Goal: Complete application form

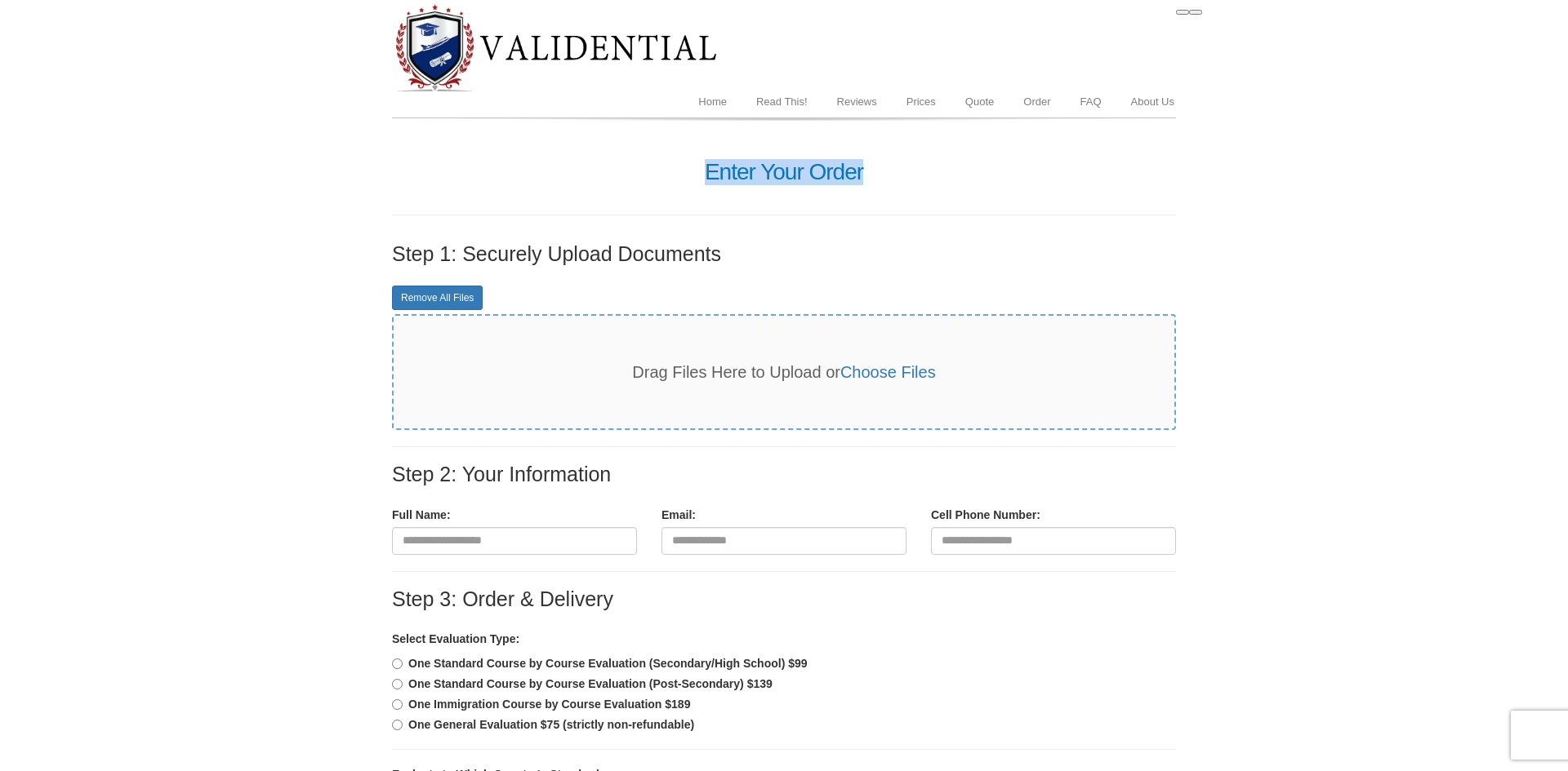
drag, startPoint x: 691, startPoint y: 176, endPoint x: 660, endPoint y: 338, distance: 164.9
click at [909, 170] on h1 "Enter Your Order" at bounding box center [784, 173] width 784 height 25
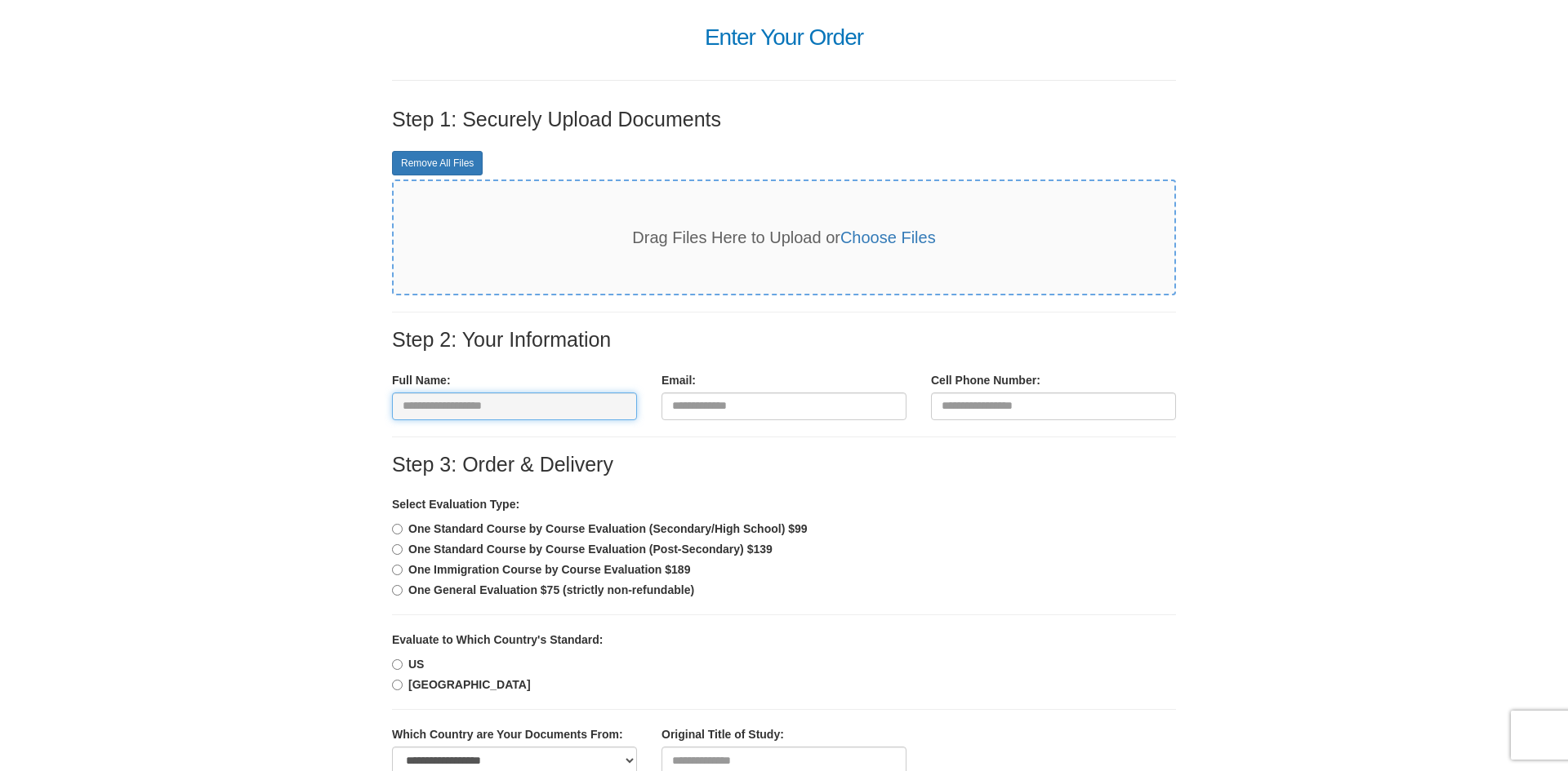
click at [497, 393] on input "text" at bounding box center [514, 406] width 245 height 28
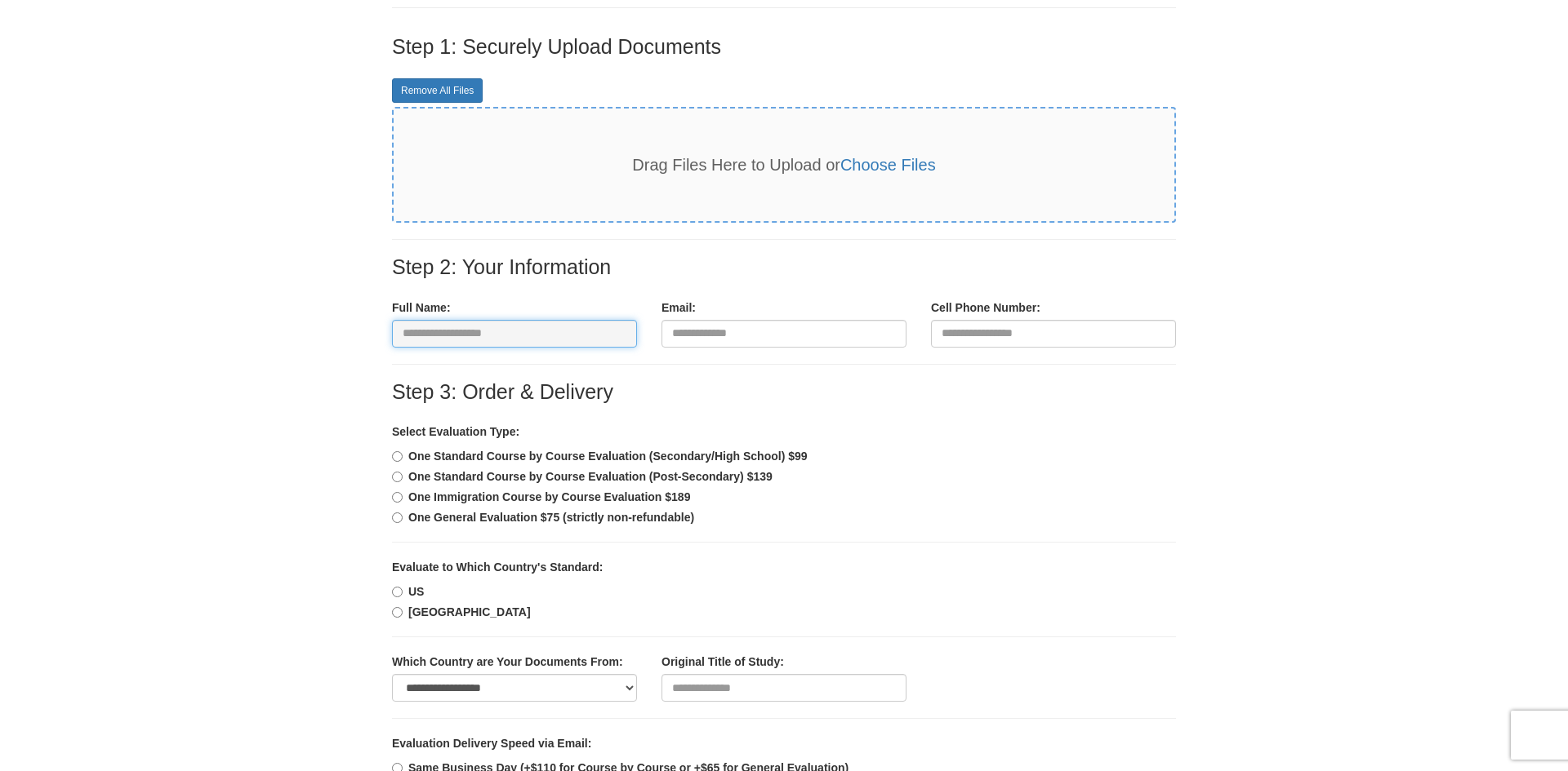
scroll to position [523, 0]
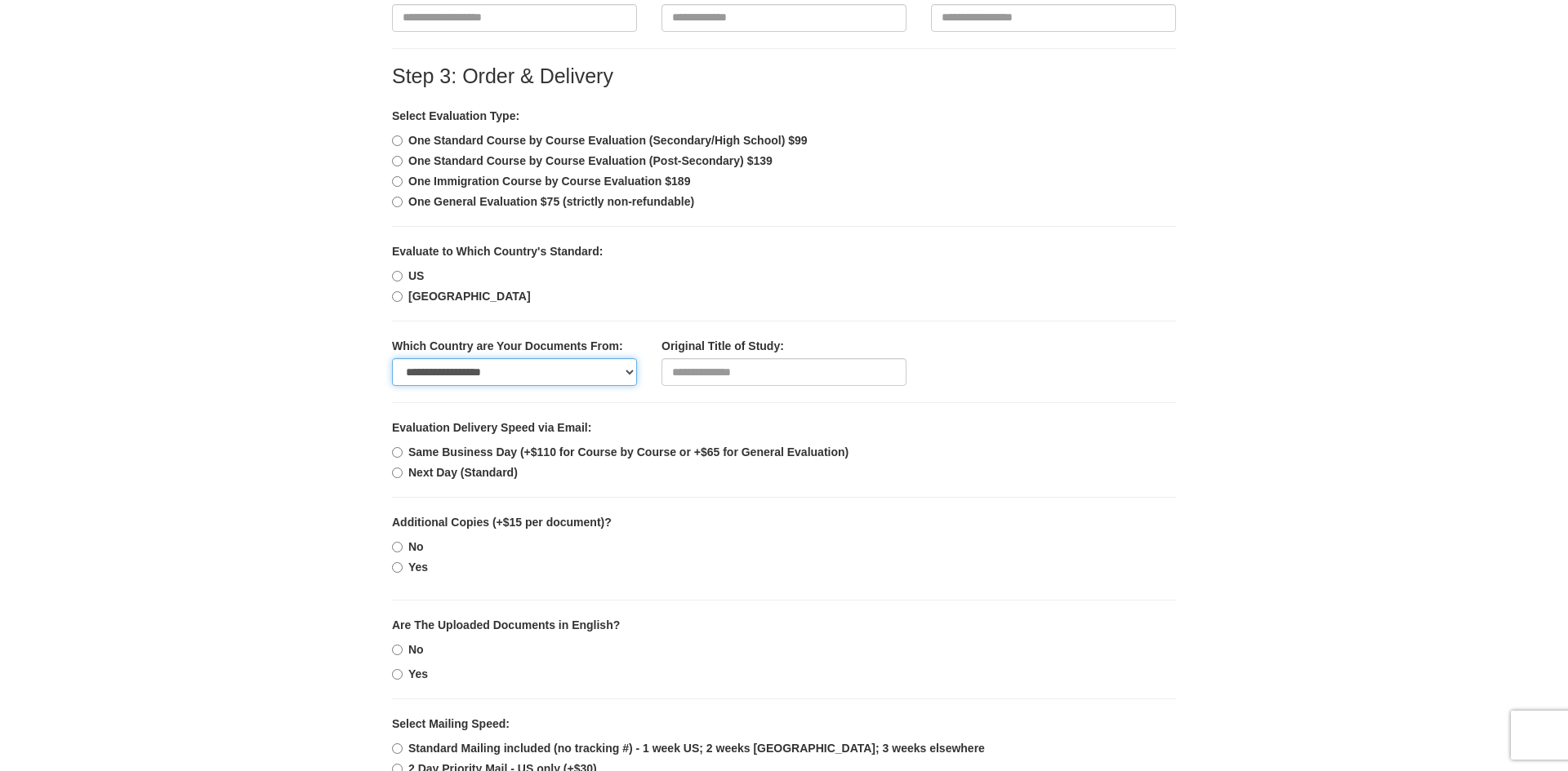
click at [518, 365] on select "**********" at bounding box center [514, 372] width 245 height 28
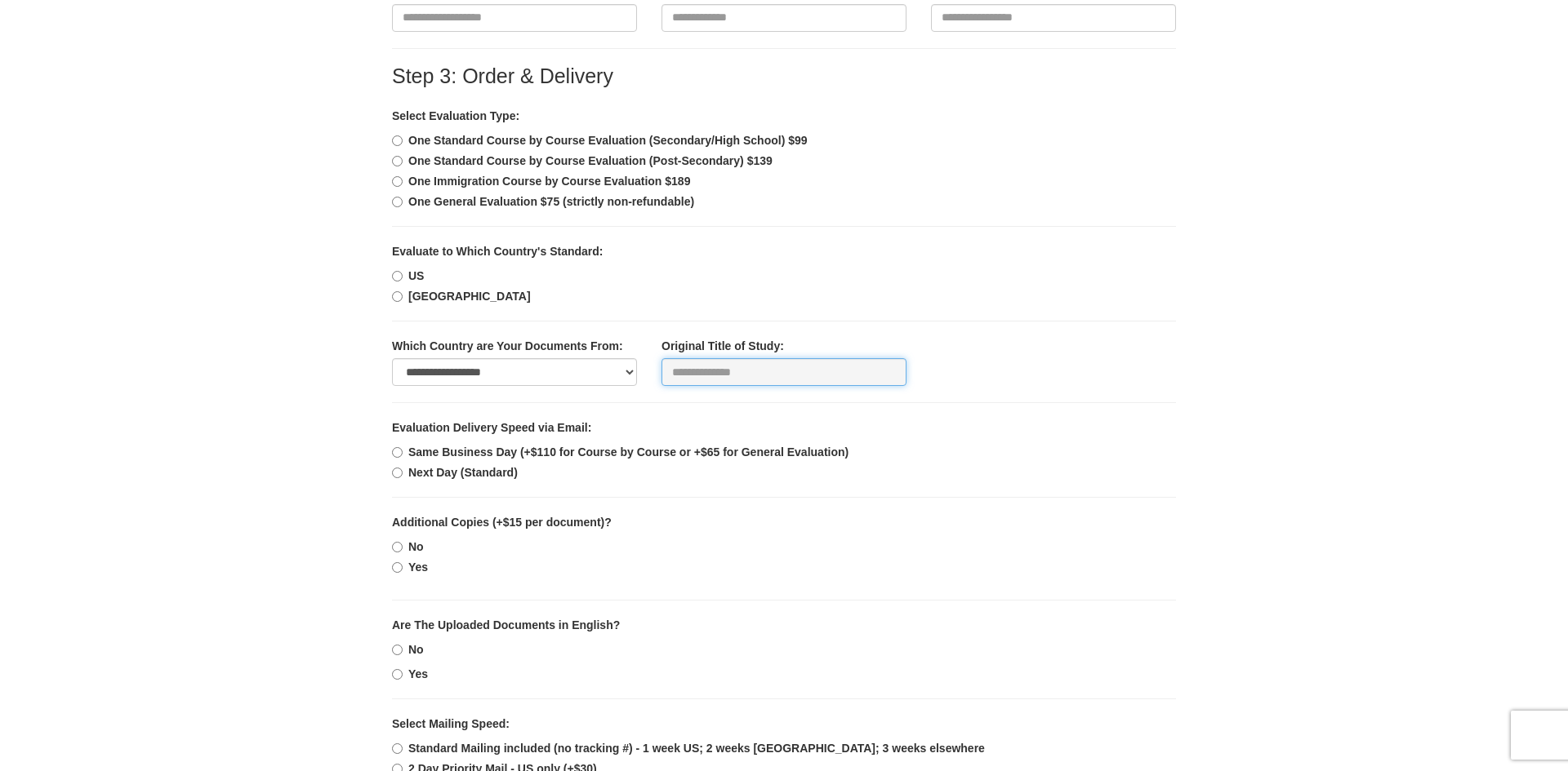
click at [768, 366] on input "text" at bounding box center [783, 372] width 245 height 28
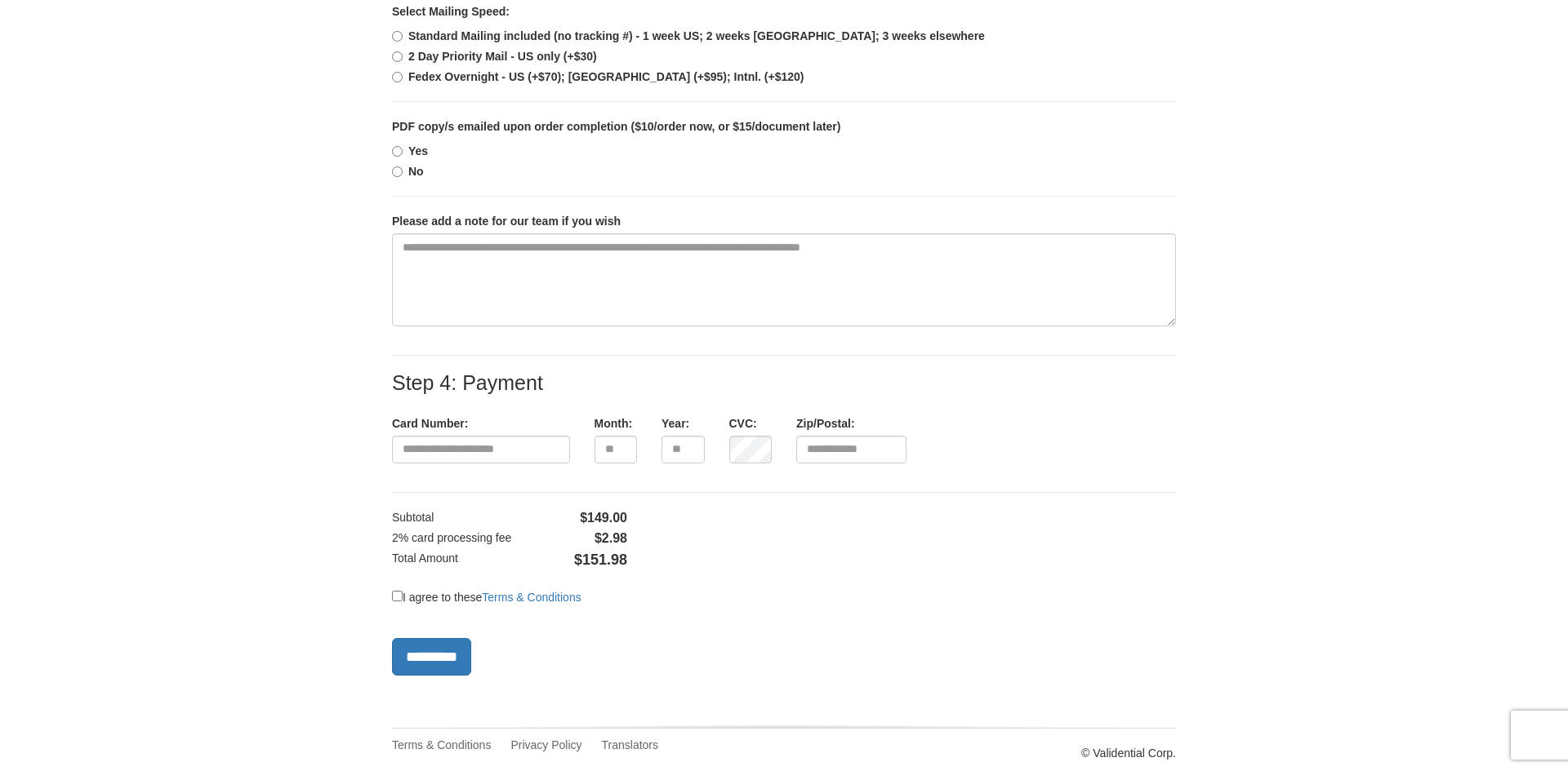
scroll to position [1247, 0]
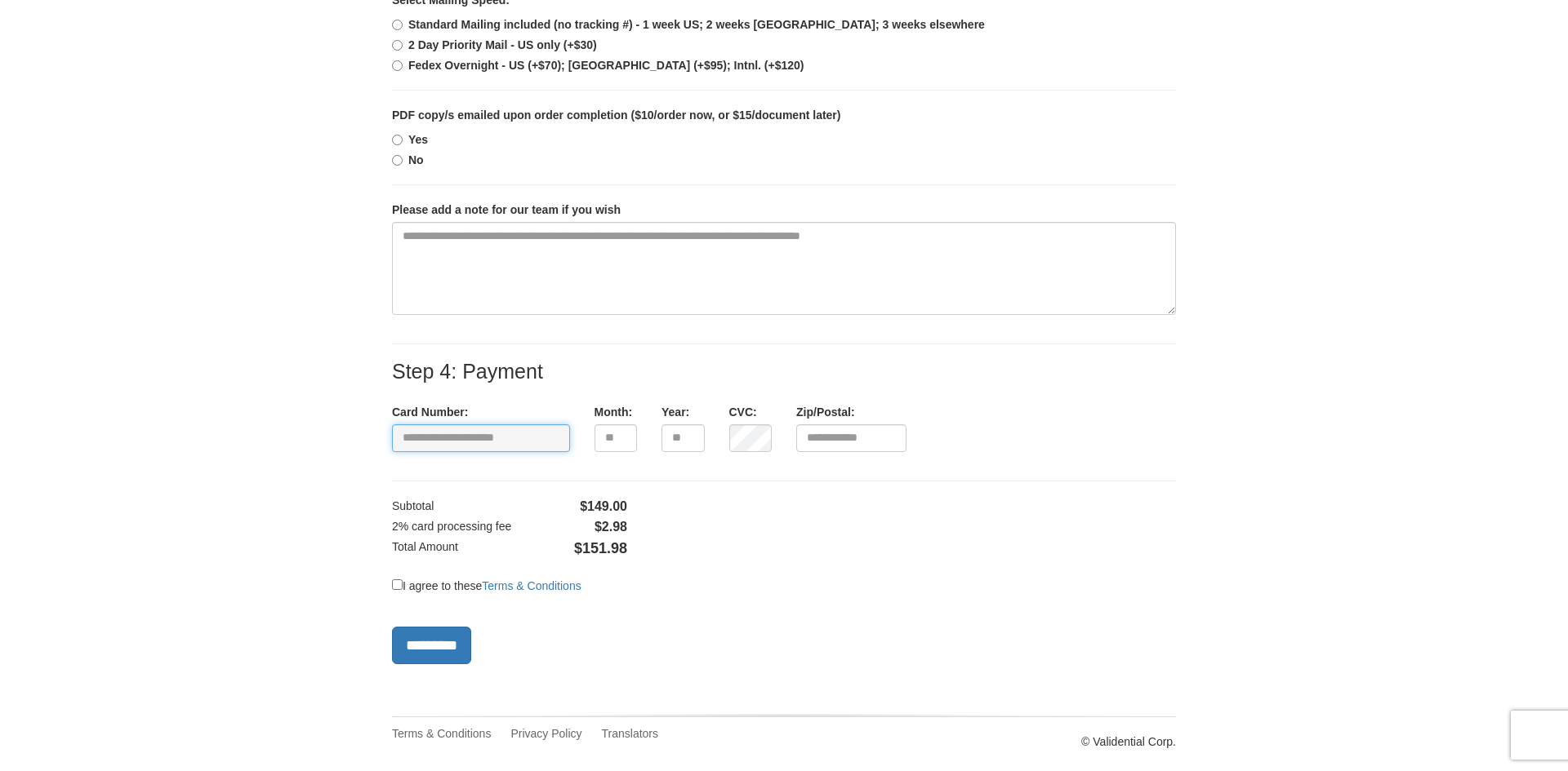
click at [512, 443] on input "text" at bounding box center [481, 438] width 178 height 28
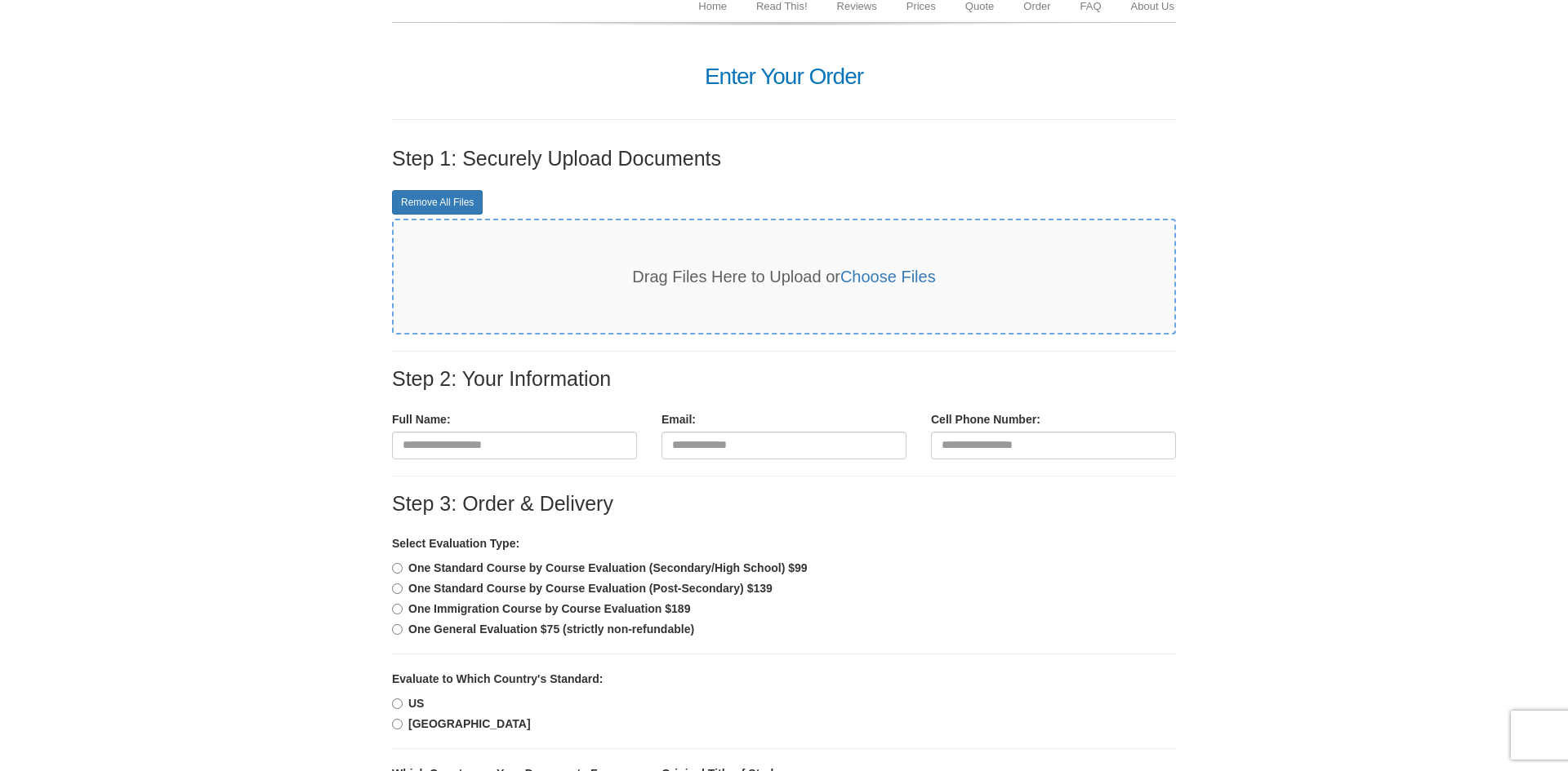
scroll to position [119, 0]
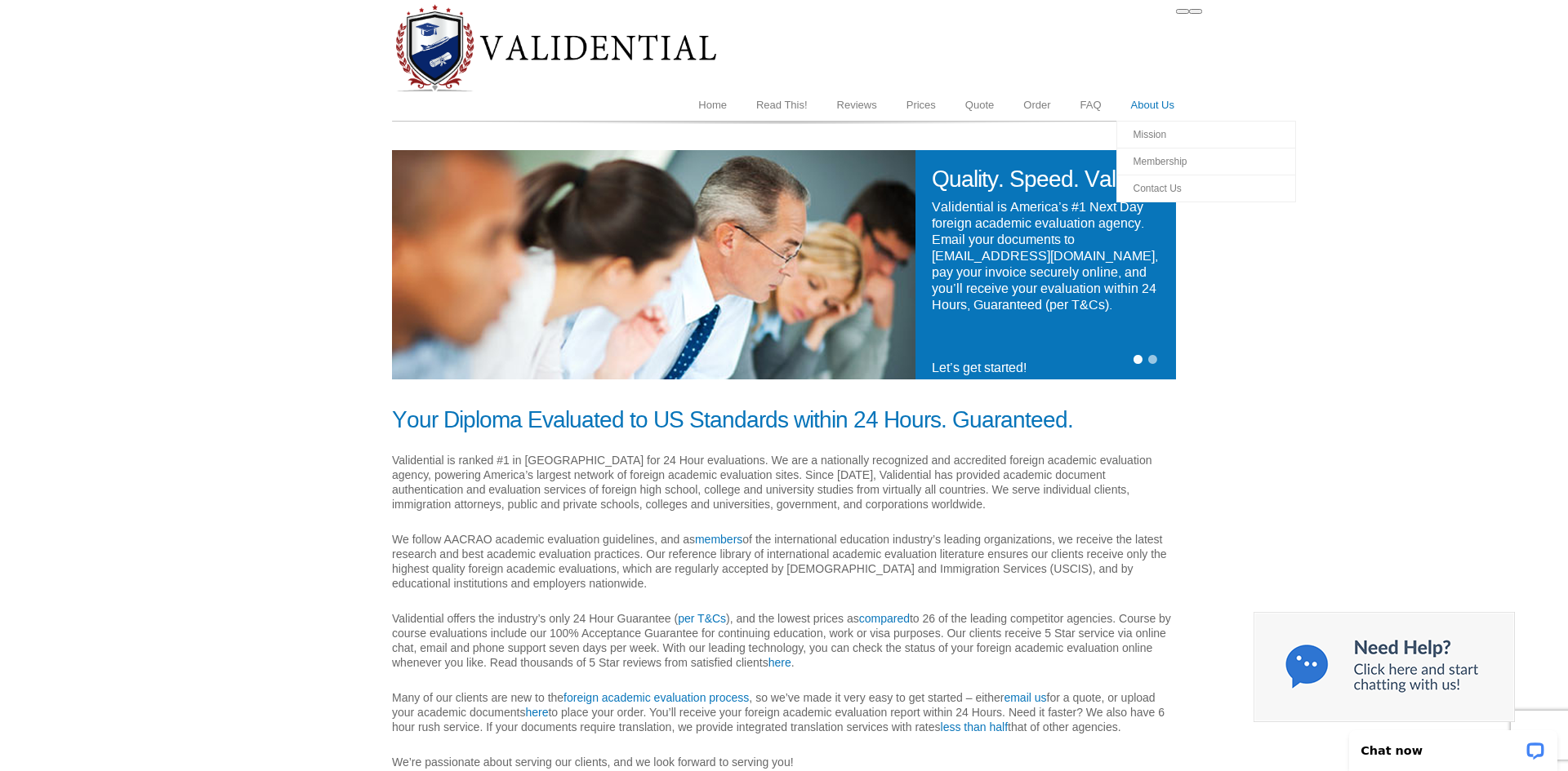
click at [1168, 98] on link "About Us" at bounding box center [1152, 105] width 73 height 31
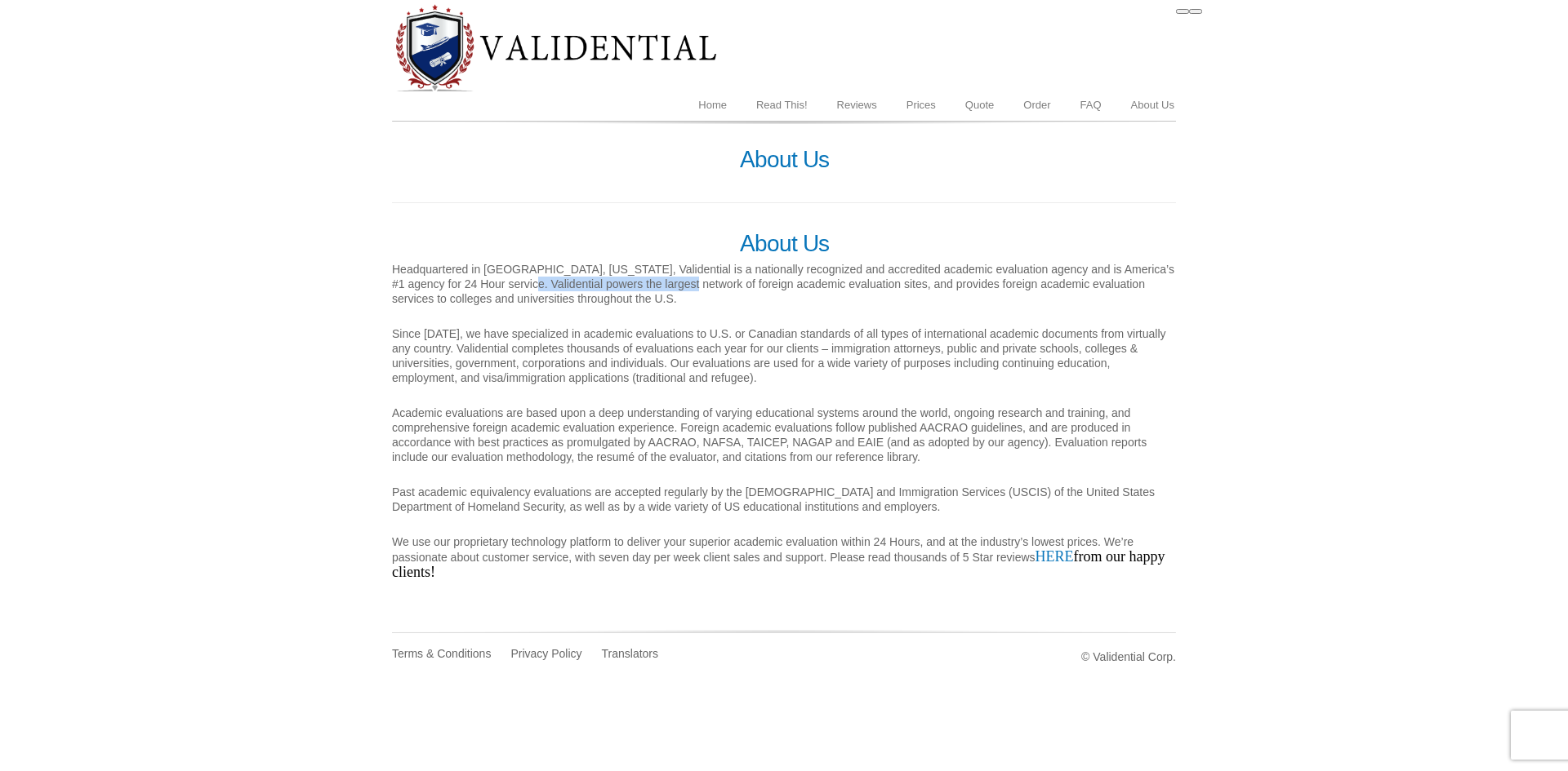
drag, startPoint x: 546, startPoint y: 282, endPoint x: 719, endPoint y: 280, distance: 173.0
click at [719, 280] on p "Headquartered in [GEOGRAPHIC_DATA], [US_STATE], Validential is a nationally rec…" at bounding box center [784, 284] width 784 height 44
click at [773, 288] on p "Headquartered in [GEOGRAPHIC_DATA], [US_STATE], Validential is a nationally rec…" at bounding box center [784, 284] width 784 height 44
